Goal: Task Accomplishment & Management: Complete application form

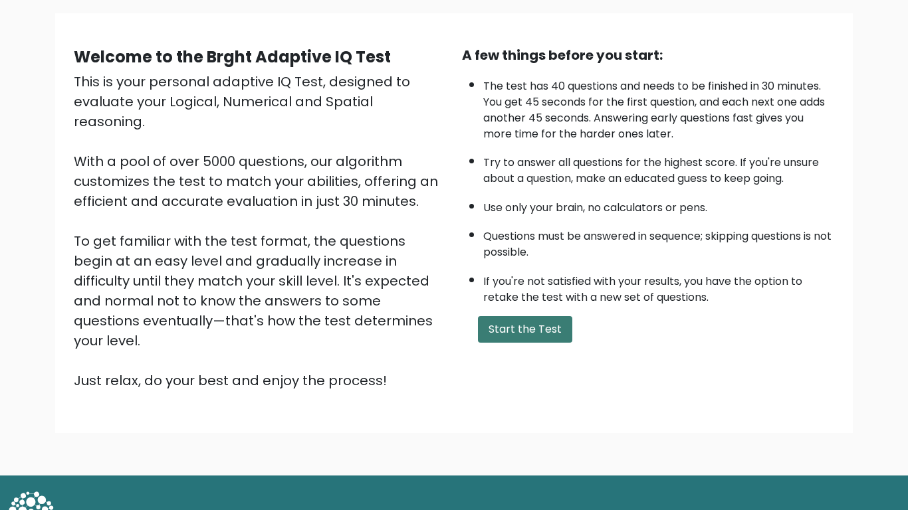
scroll to position [92, 0]
click at [504, 338] on button "Start the Test" at bounding box center [525, 329] width 94 height 27
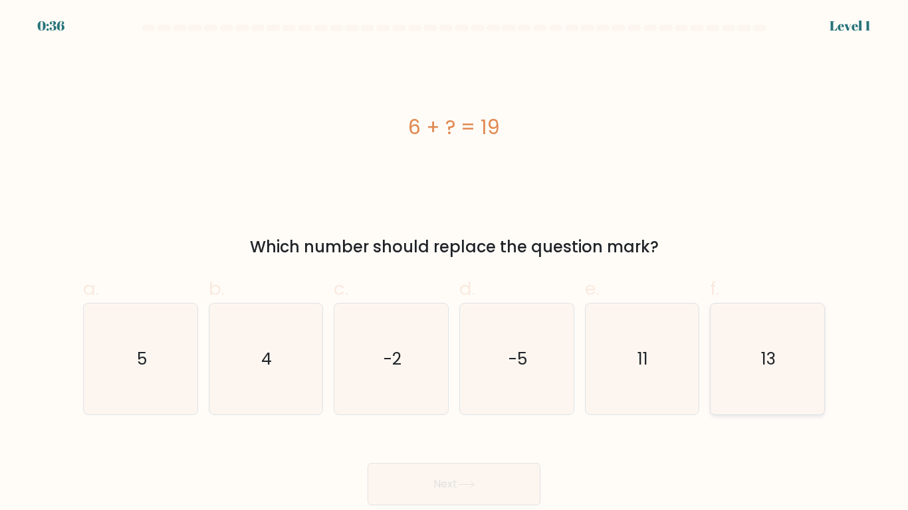
click at [779, 357] on icon "13" at bounding box center [767, 359] width 111 height 111
click at [454, 264] on input "f. 13" at bounding box center [454, 259] width 1 height 9
radio input "true"
click at [387, 480] on button "Next" at bounding box center [453, 484] width 173 height 43
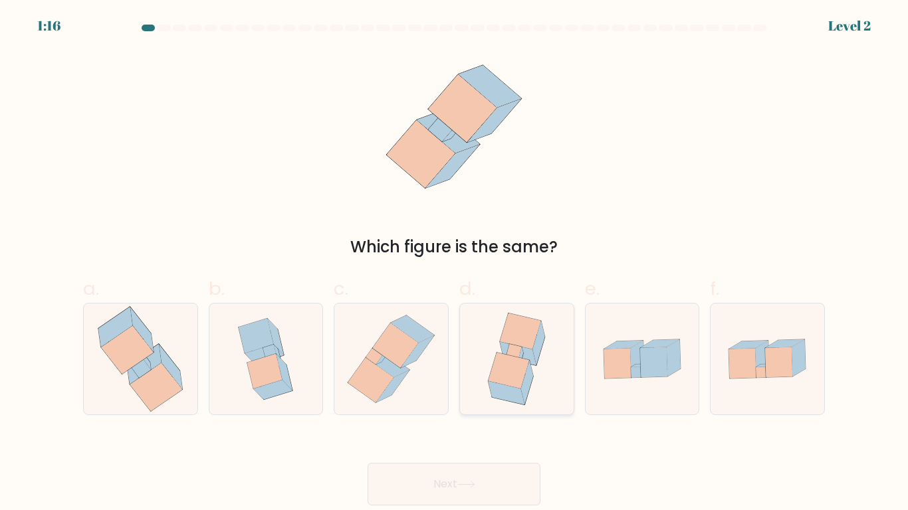
click at [482, 382] on icon at bounding box center [517, 359] width 86 height 111
click at [454, 264] on input "d." at bounding box center [454, 259] width 1 height 9
radio input "true"
click at [456, 491] on button "Next" at bounding box center [453, 484] width 173 height 43
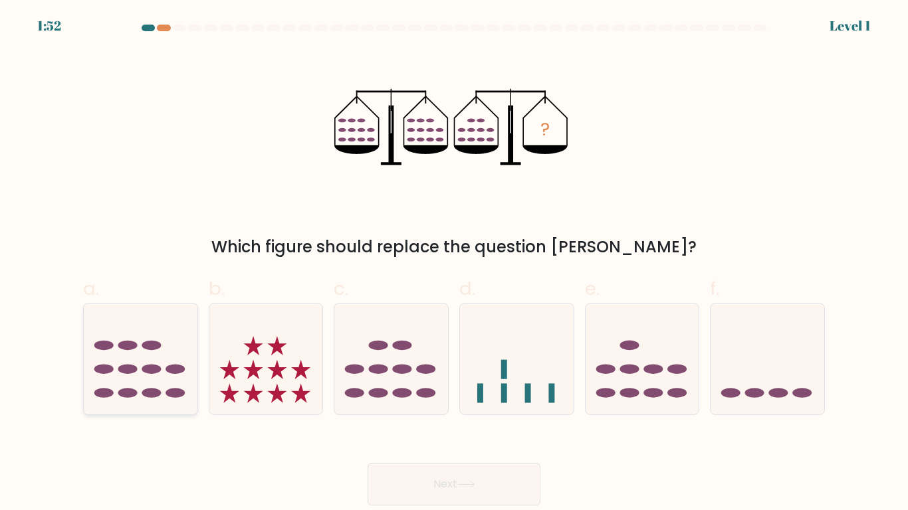
click at [95, 395] on ellipse at bounding box center [103, 393] width 19 height 10
click at [454, 264] on input "a." at bounding box center [454, 259] width 1 height 9
radio input "true"
click at [435, 484] on button "Next" at bounding box center [453, 484] width 173 height 43
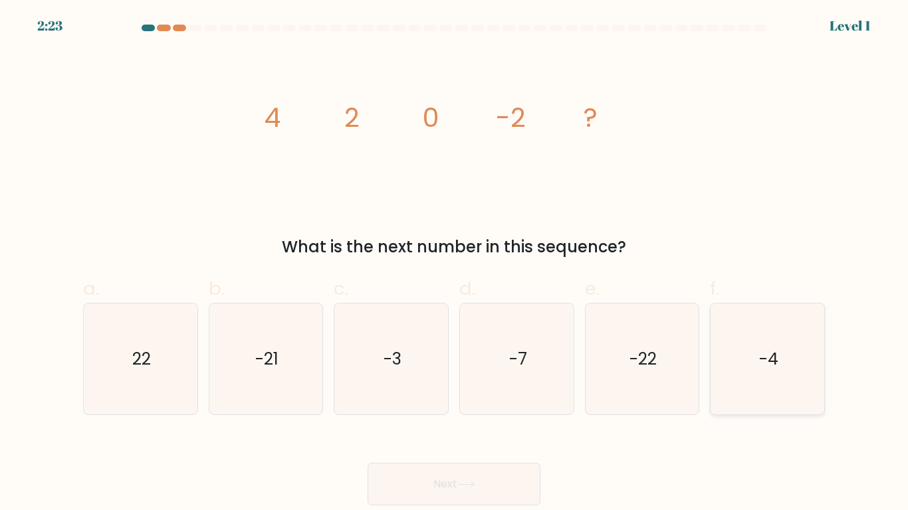
click at [732, 388] on icon "-4" at bounding box center [767, 359] width 111 height 111
click at [454, 264] on input "f. -4" at bounding box center [454, 259] width 1 height 9
radio input "true"
click at [461, 492] on button "Next" at bounding box center [453, 484] width 173 height 43
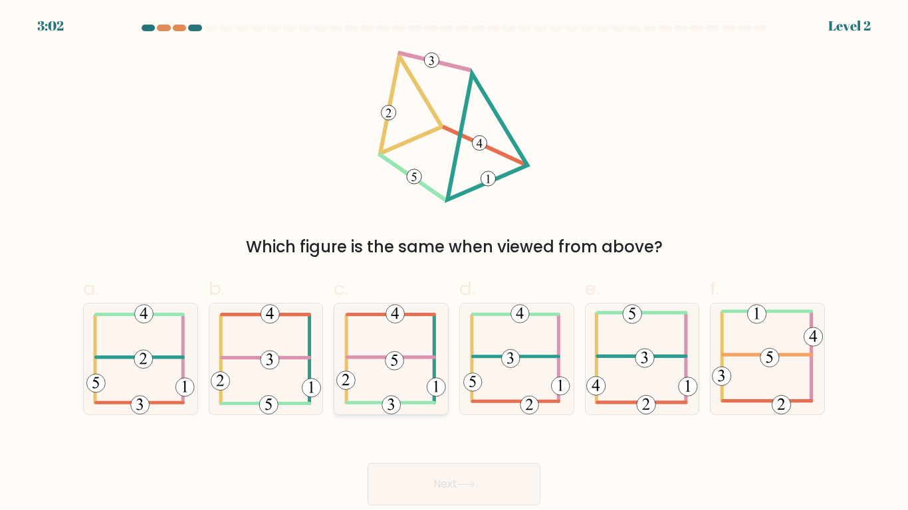
click at [355, 362] on icon at bounding box center [391, 359] width 110 height 111
click at [454, 264] on input "c." at bounding box center [454, 259] width 1 height 9
radio input "true"
click at [296, 363] on icon at bounding box center [266, 359] width 110 height 111
click at [454, 264] on input "b." at bounding box center [454, 259] width 1 height 9
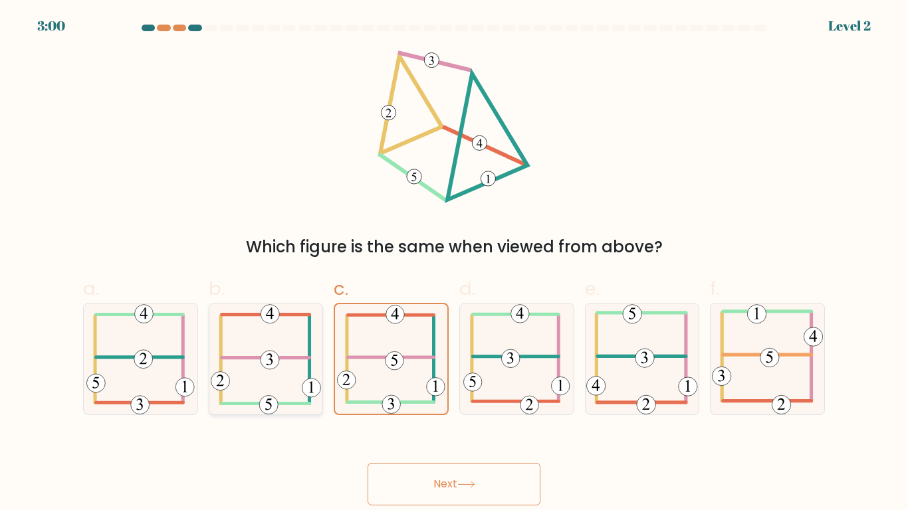
radio input "true"
